Goal: Find specific page/section: Find specific page/section

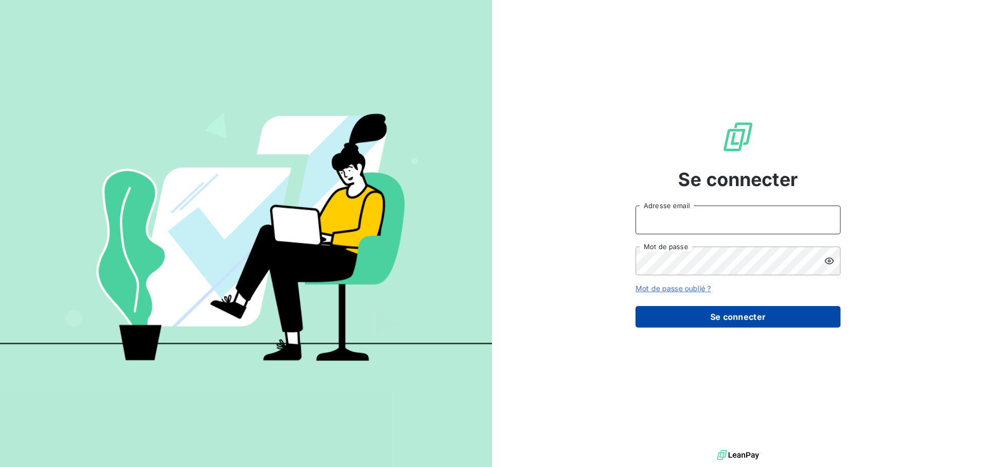
type input "[PERSON_NAME][EMAIL_ADDRESS][PERSON_NAME][PERSON_NAME][DOMAIN_NAME]"
click at [757, 319] on button "Se connecter" at bounding box center [737, 317] width 205 height 22
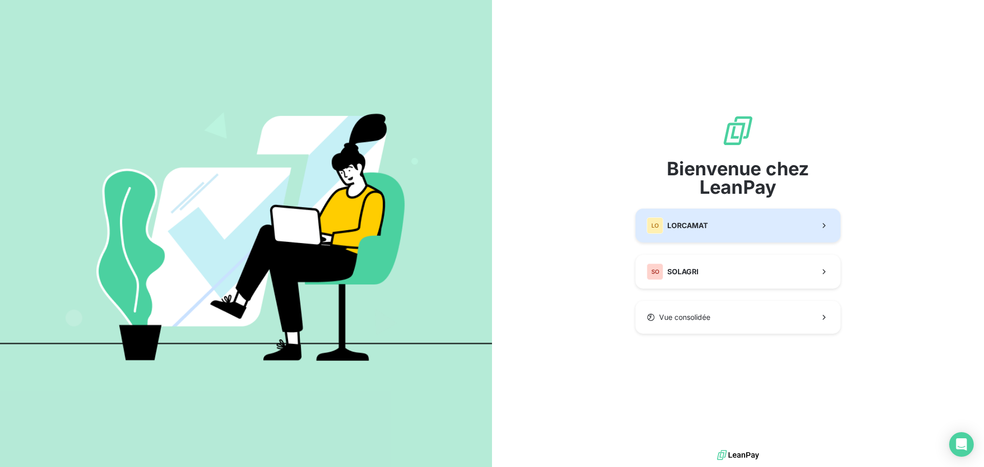
click at [675, 233] on div "LO LORCAMAT" at bounding box center [677, 225] width 61 height 16
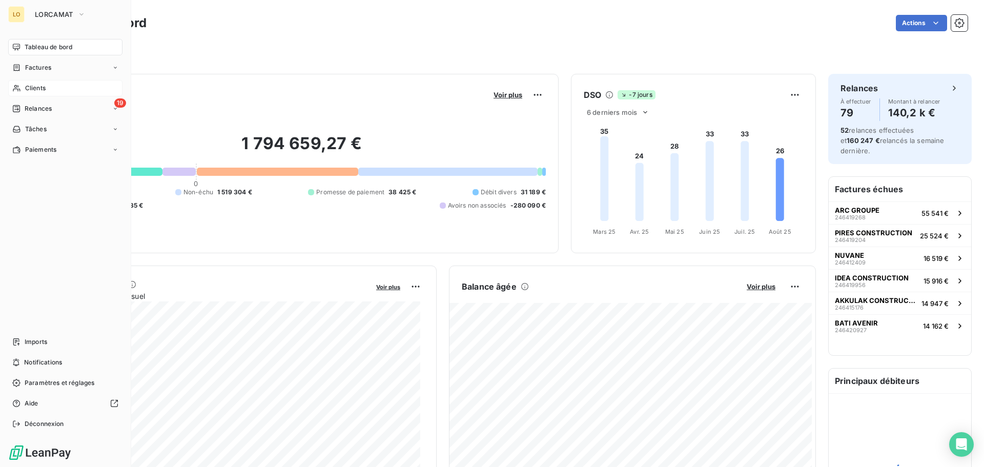
click at [36, 83] on div "Clients" at bounding box center [65, 88] width 114 height 16
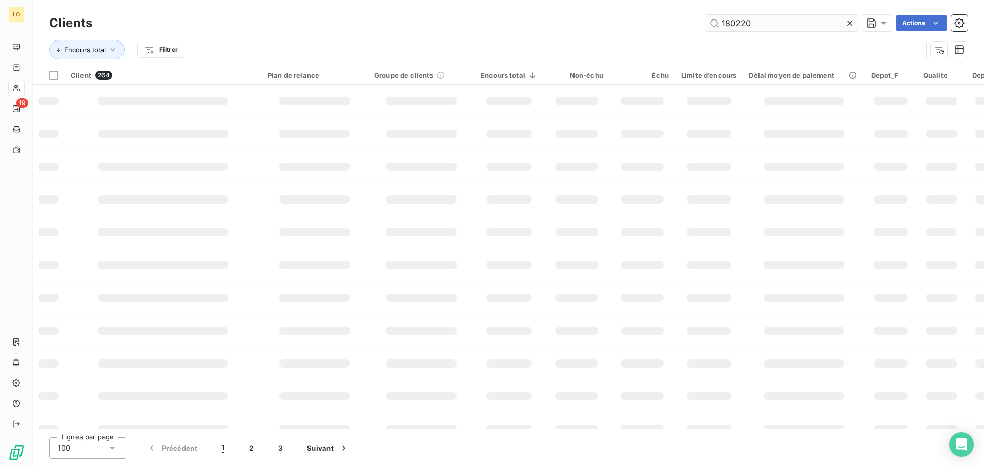
type input "180220"
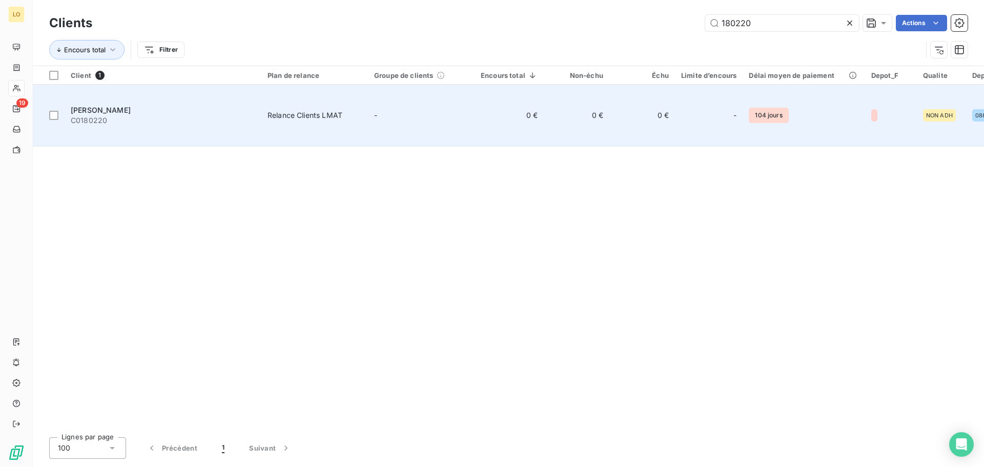
click at [131, 106] on span "ILKSOY MUHARREM" at bounding box center [101, 110] width 60 height 9
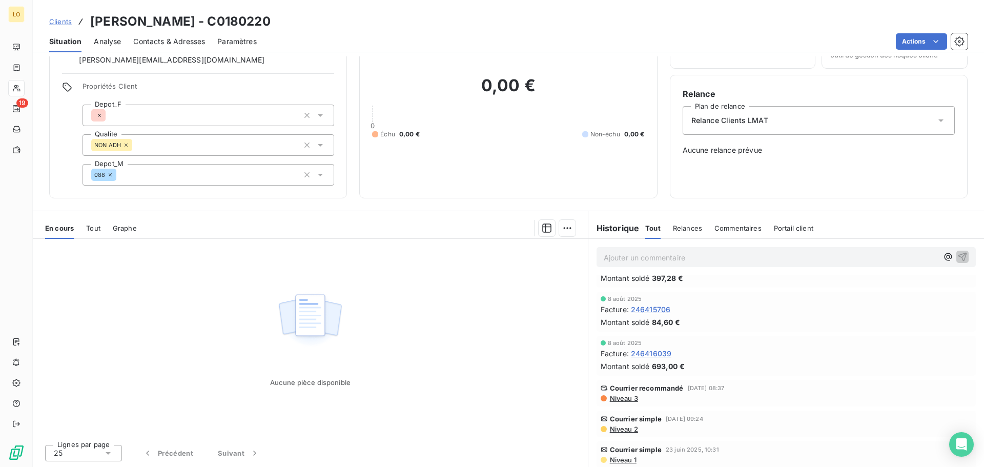
scroll to position [121, 0]
click at [622, 395] on span "Niveau 3" at bounding box center [623, 395] width 29 height 8
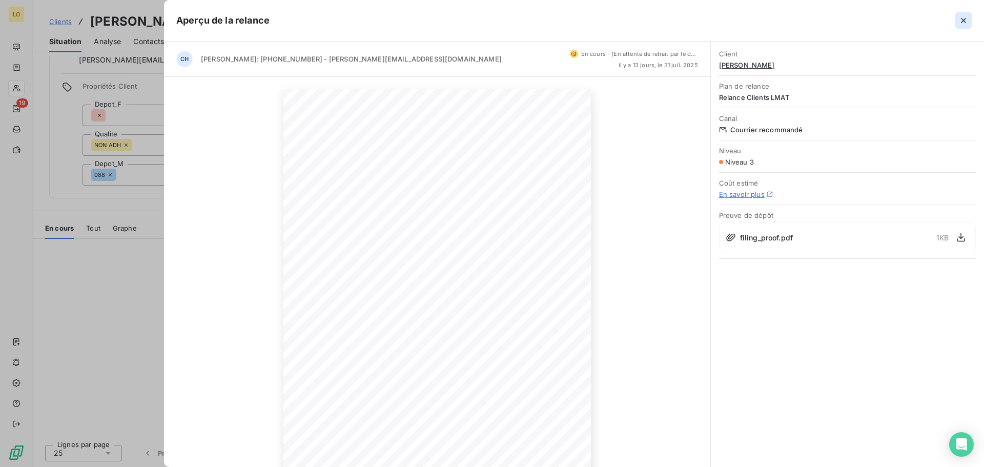
click at [962, 18] on icon "button" at bounding box center [963, 20] width 10 height 10
